Goal: Task Accomplishment & Management: Manage account settings

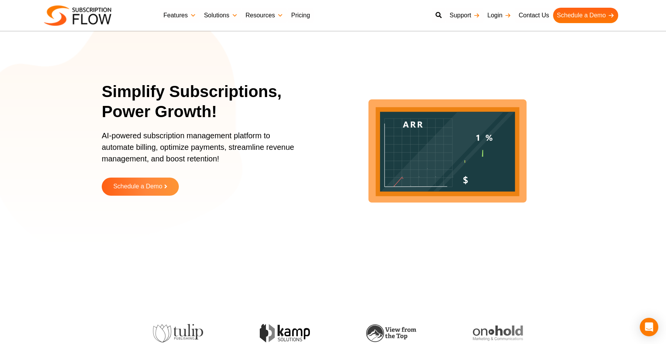
click at [500, 17] on link "Login" at bounding box center [498, 15] width 31 height 15
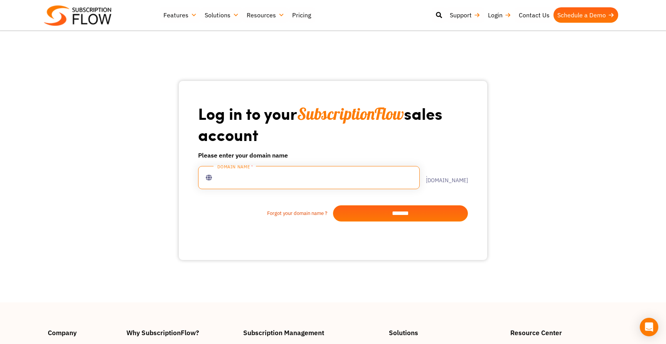
click at [334, 168] on input "text" at bounding box center [308, 177] width 221 height 23
type input "**********"
click at [415, 213] on input "*******" at bounding box center [400, 213] width 135 height 16
